Goal: Task Accomplishment & Management: Use online tool/utility

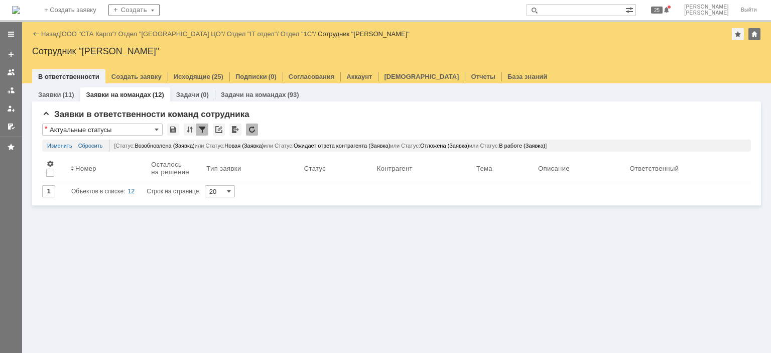
click at [635, 255] on div "Заявки (11) Заявки на командах (12) Задачи (0) Задачи на командах (93) Заявки в…" at bounding box center [396, 218] width 749 height 270
click at [88, 36] on link "ООО "СТА Карго"" at bounding box center [88, 34] width 53 height 8
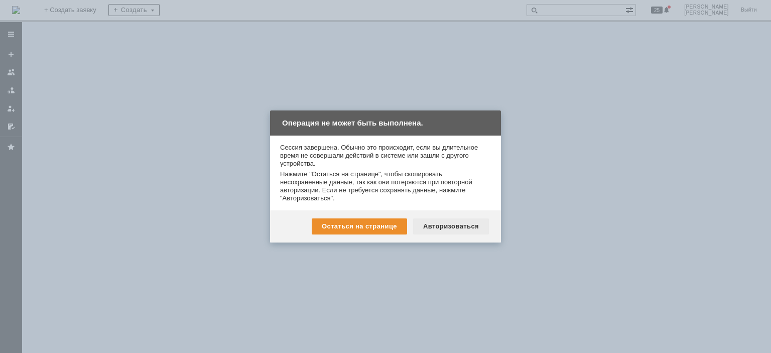
click at [452, 222] on div "Авторизоваться" at bounding box center [451, 226] width 76 height 16
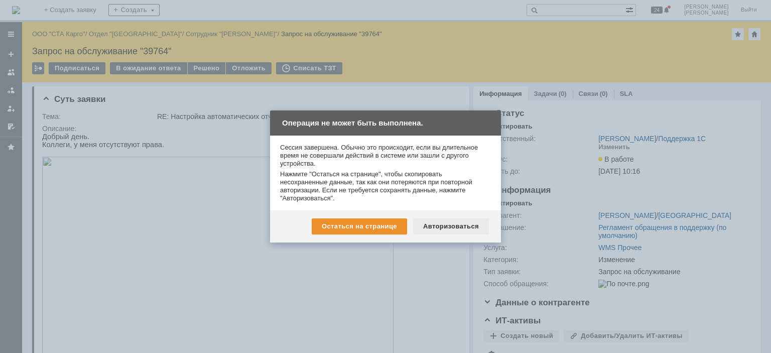
click at [468, 222] on div "Авторизоваться" at bounding box center [451, 226] width 76 height 16
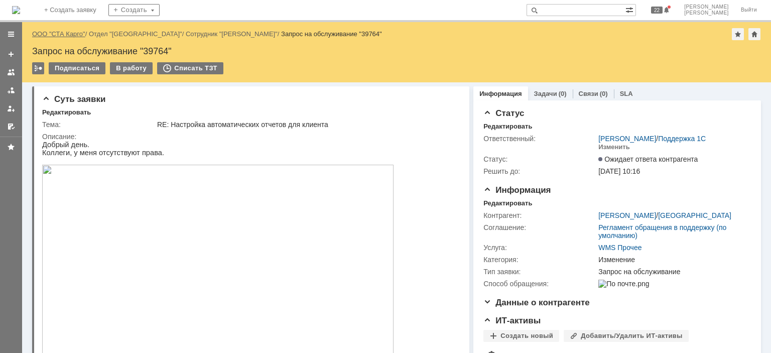
click at [64, 32] on link "ООО "СТА Карго"" at bounding box center [58, 34] width 53 height 8
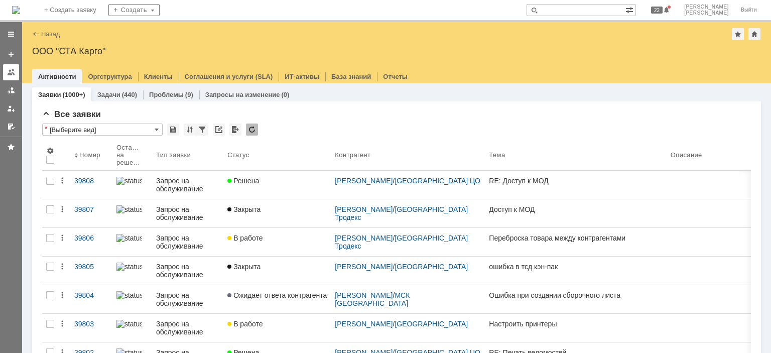
click at [9, 72] on div at bounding box center [11, 72] width 8 height 8
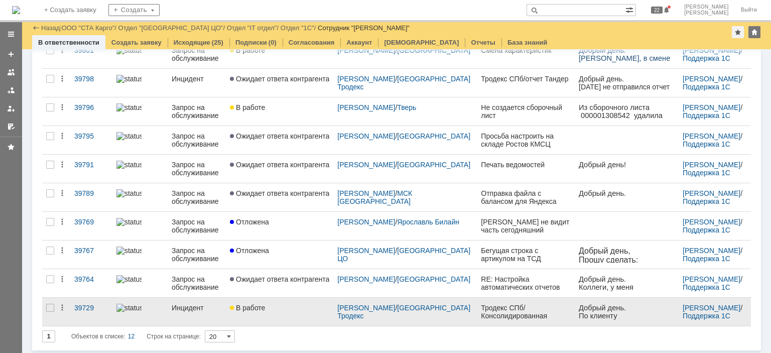
click at [280, 307] on div "В работе" at bounding box center [279, 308] width 99 height 8
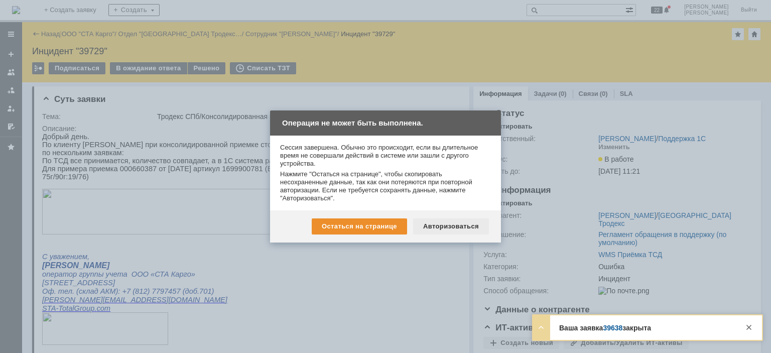
click at [448, 222] on div "Авторизоваться" at bounding box center [451, 226] width 76 height 16
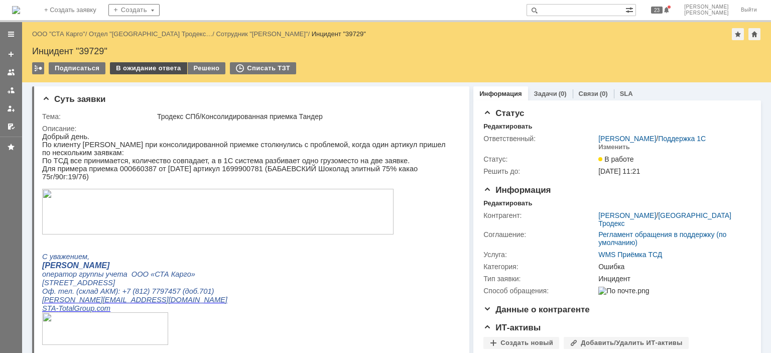
click at [137, 68] on div "В ожидание ответа" at bounding box center [148, 68] width 77 height 12
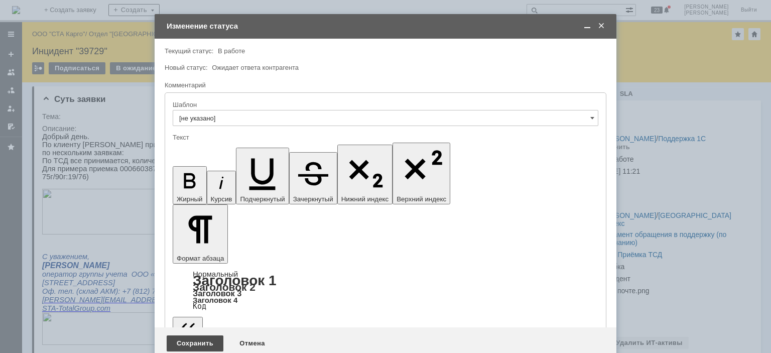
click at [193, 335] on div "Сохранить" at bounding box center [195, 343] width 57 height 16
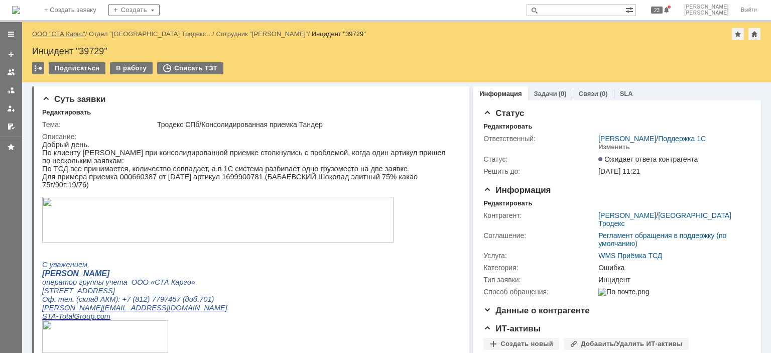
click at [68, 33] on link "ООО "СТА Карго"" at bounding box center [58, 34] width 53 height 8
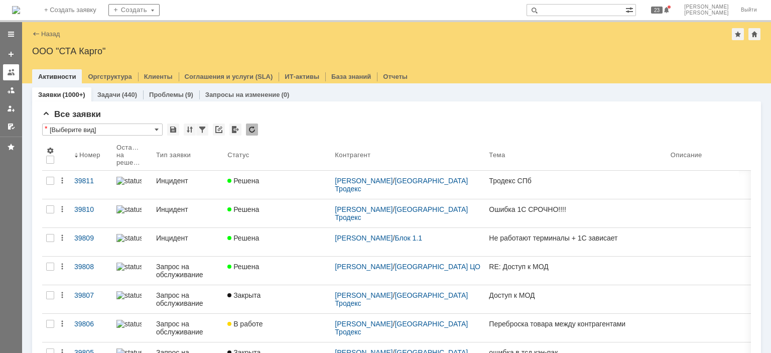
click at [12, 73] on div at bounding box center [11, 72] width 8 height 8
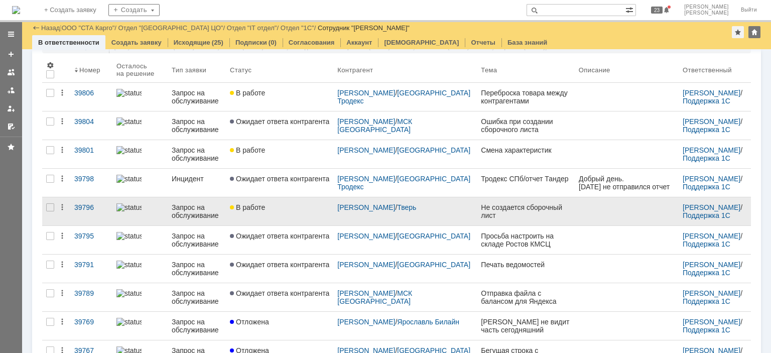
scroll to position [64, 0]
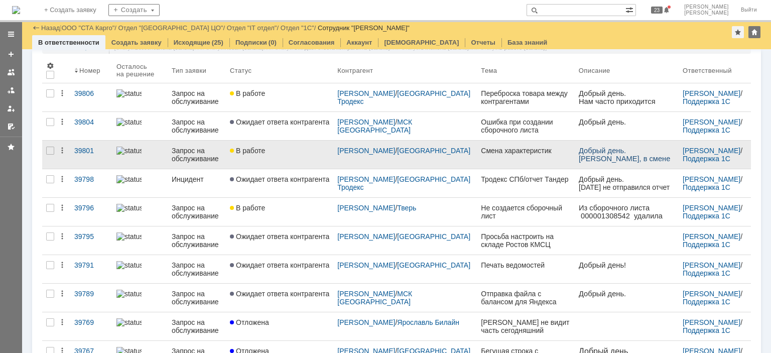
click at [293, 154] on div "В работе" at bounding box center [279, 151] width 99 height 8
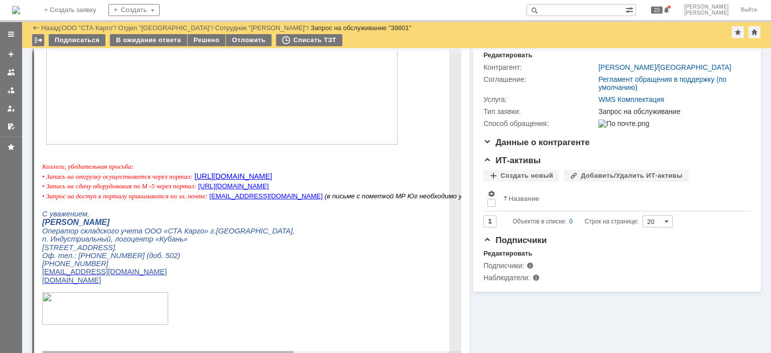
scroll to position [9, 0]
